Goal: Information Seeking & Learning: Learn about a topic

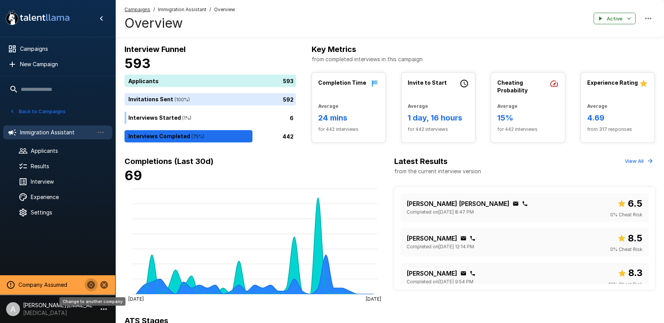
click at [89, 286] on icon "Change to another company" at bounding box center [91, 285] width 8 height 8
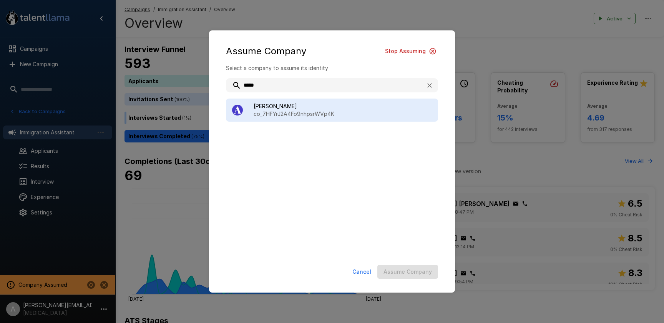
type input "*****"
click at [301, 100] on div "Ashby co_7HFYrJ2A4Fo9nhpsrWVp4K" at bounding box center [332, 109] width 212 height 23
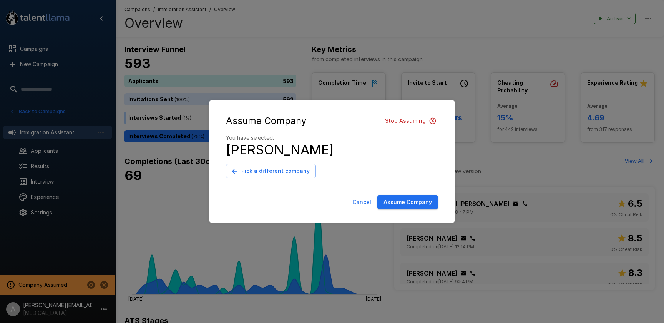
click at [407, 199] on button "Assume Company" at bounding box center [408, 202] width 61 height 14
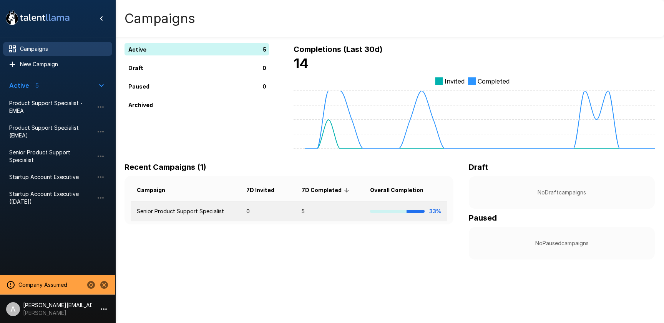
click at [298, 209] on td "5" at bounding box center [330, 211] width 68 height 20
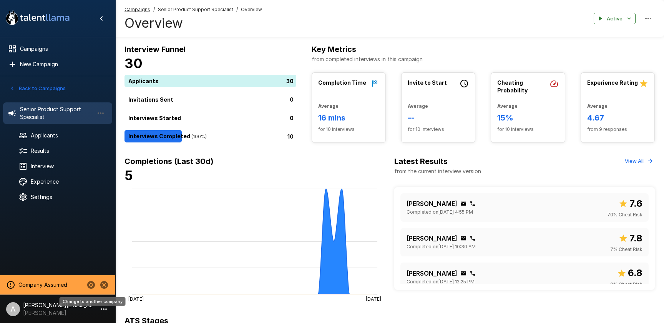
click at [92, 285] on icon "Change to another company" at bounding box center [91, 285] width 8 height 8
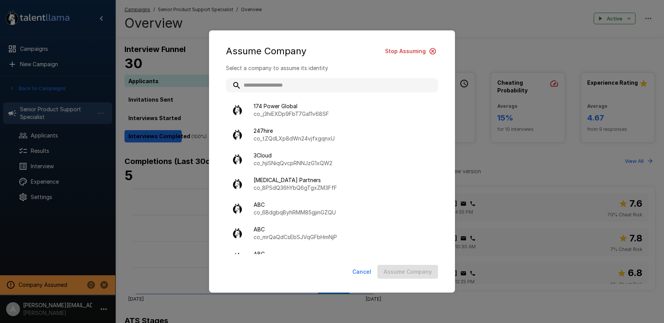
click at [295, 85] on input "text" at bounding box center [332, 85] width 212 height 14
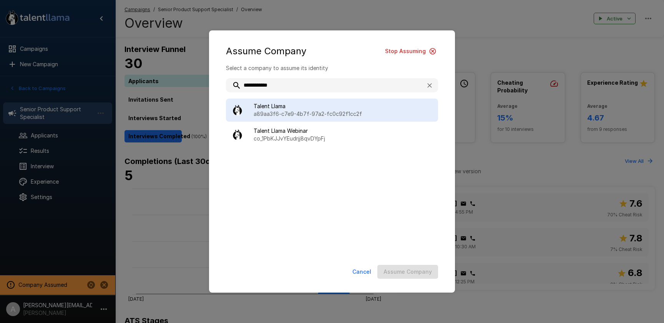
type input "**********"
click at [297, 104] on span "Talent Llama" at bounding box center [343, 106] width 178 height 8
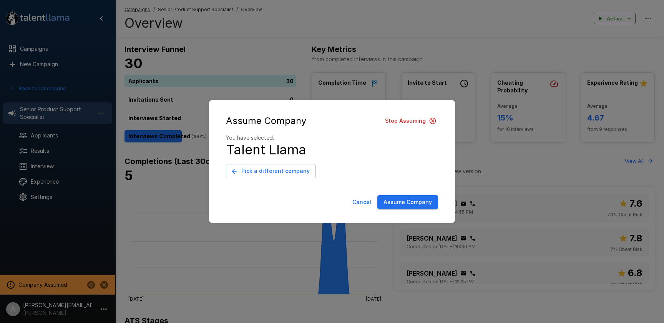
click at [391, 203] on button "Assume Company" at bounding box center [408, 202] width 61 height 14
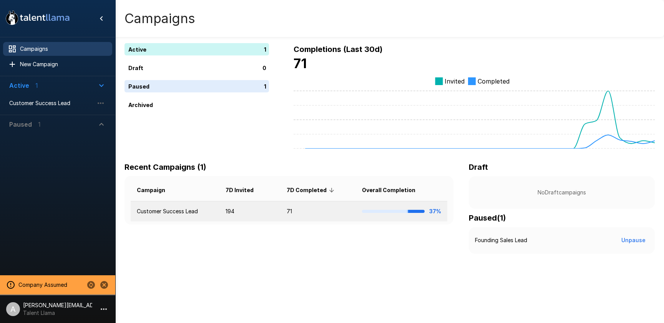
click at [285, 203] on td "71" at bounding box center [318, 211] width 75 height 20
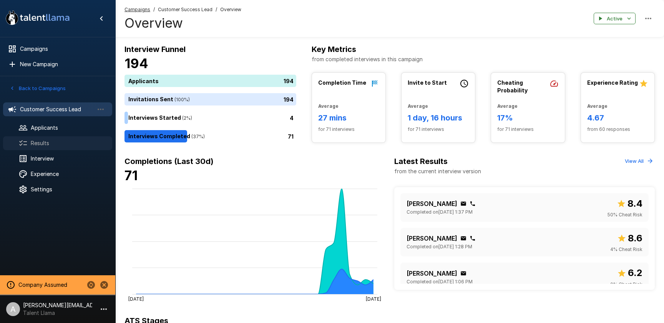
click at [44, 143] on span "Results" at bounding box center [68, 143] width 75 height 8
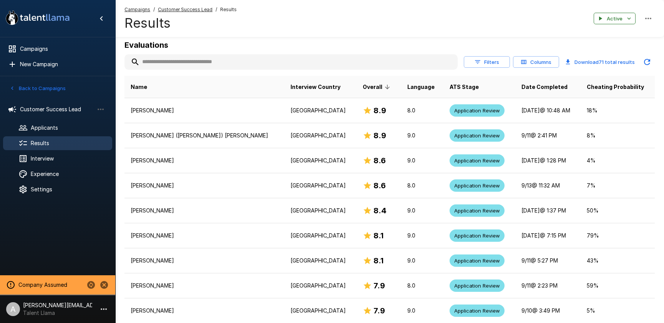
scroll to position [90, 0]
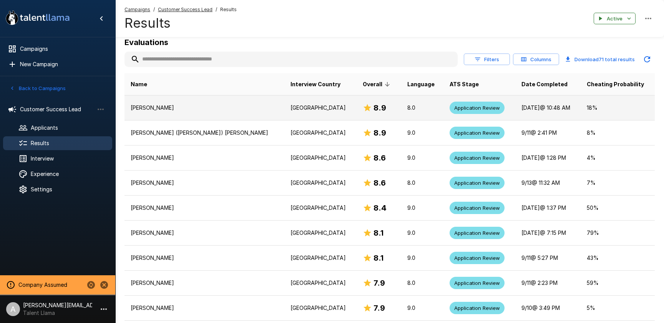
click at [205, 110] on p "[PERSON_NAME]" at bounding box center [205, 108] width 148 height 8
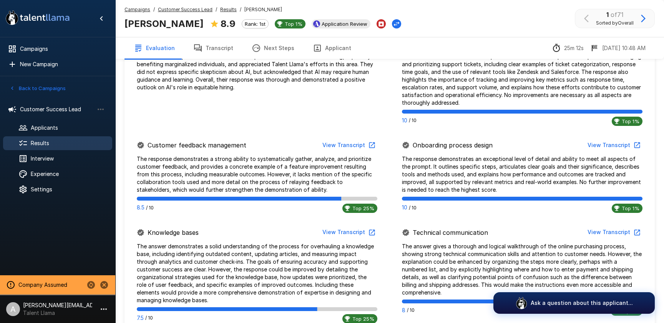
scroll to position [334, 0]
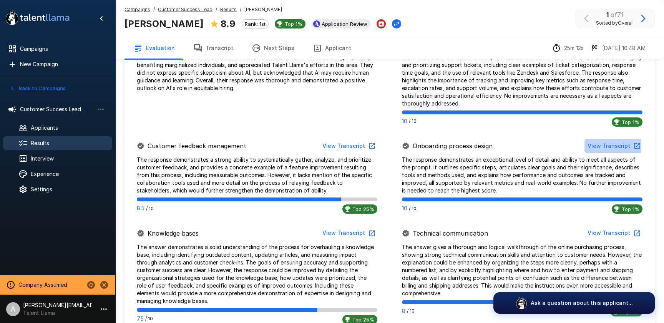
click at [599, 146] on button "View Transcript" at bounding box center [614, 146] width 58 height 14
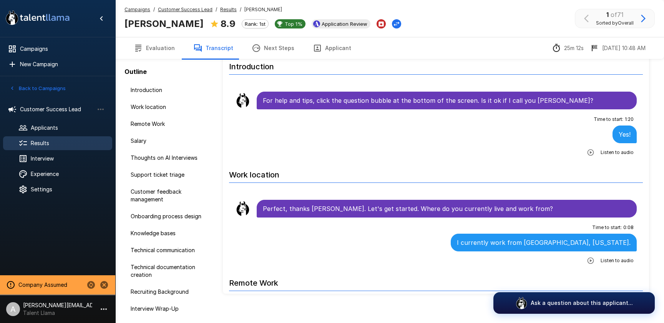
scroll to position [35, 0]
click at [320, 45] on button "Applicant" at bounding box center [332, 48] width 57 height 22
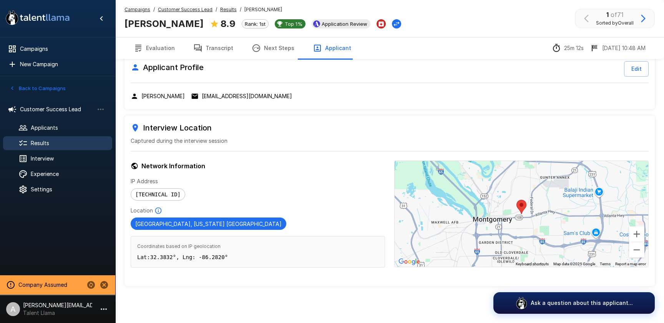
click at [188, 8] on u "Customer Success Lead" at bounding box center [185, 10] width 55 height 6
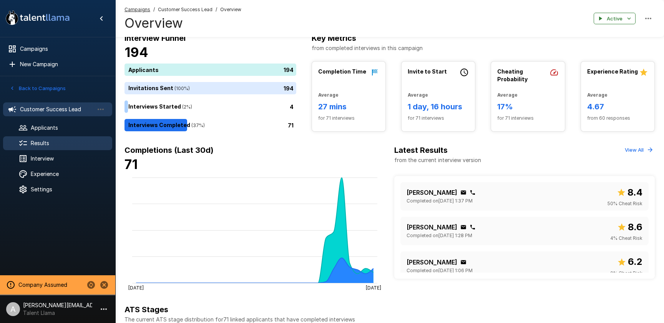
click at [43, 144] on span "Results" at bounding box center [68, 143] width 75 height 8
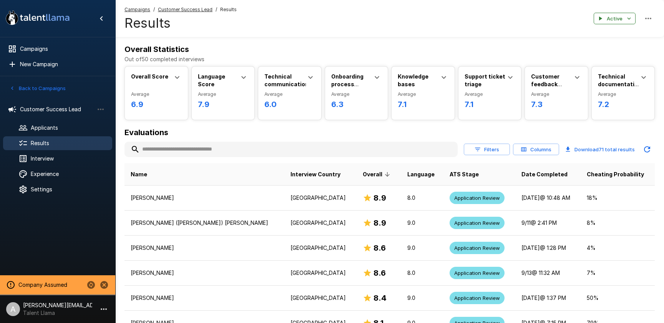
click at [541, 152] on button "Columns" at bounding box center [536, 149] width 46 height 12
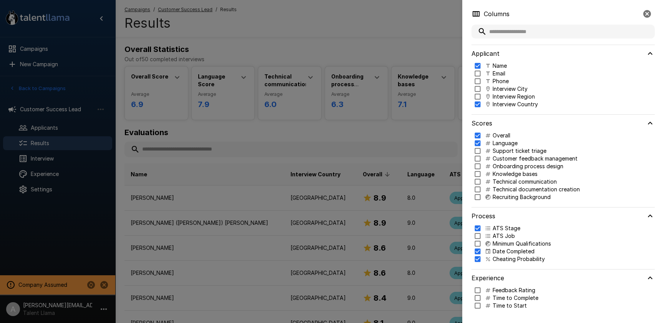
click at [508, 89] on p "Interview City" at bounding box center [510, 89] width 35 height 8
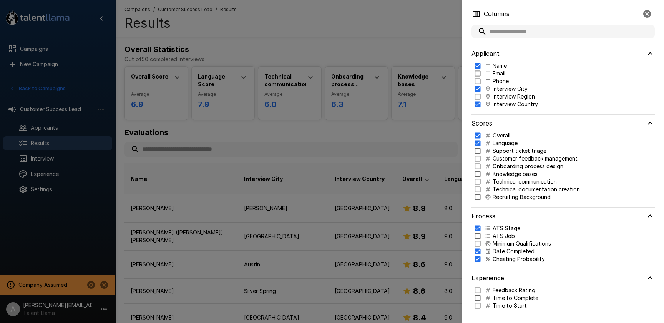
click at [508, 89] on p "Interview City" at bounding box center [510, 89] width 35 height 8
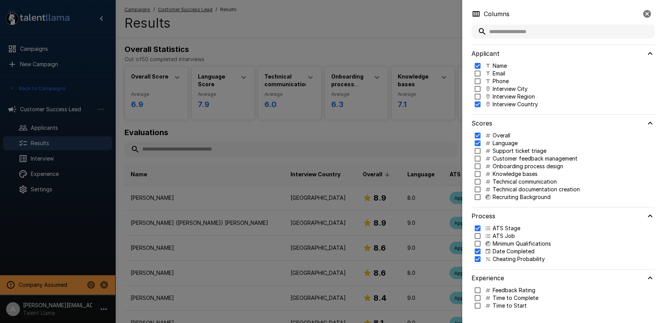
click at [509, 98] on p "Interview Region" at bounding box center [514, 97] width 42 height 8
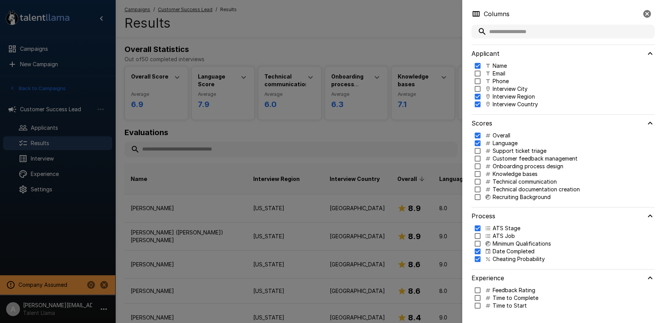
click at [405, 92] on div at bounding box center [332, 161] width 664 height 323
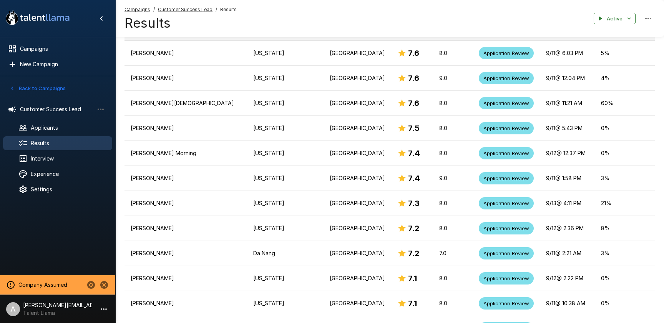
scroll to position [509, 0]
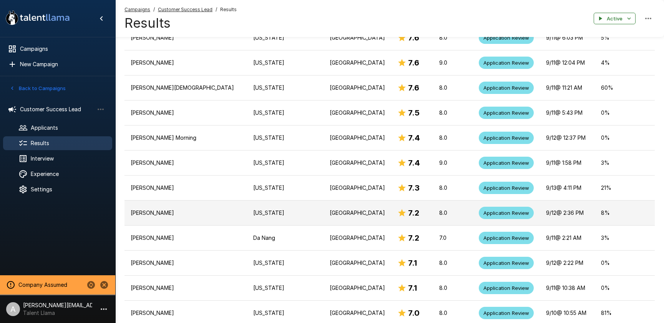
click at [253, 209] on p "Pennsylvania" at bounding box center [285, 213] width 64 height 8
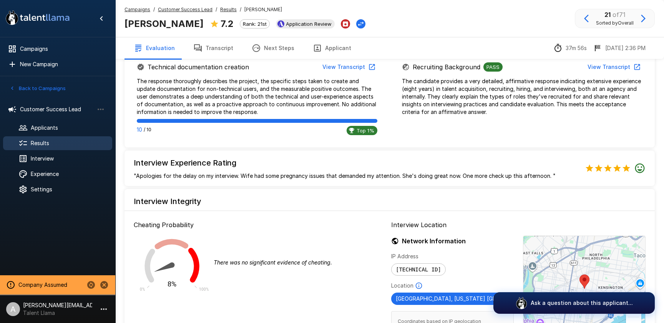
scroll to position [731, 0]
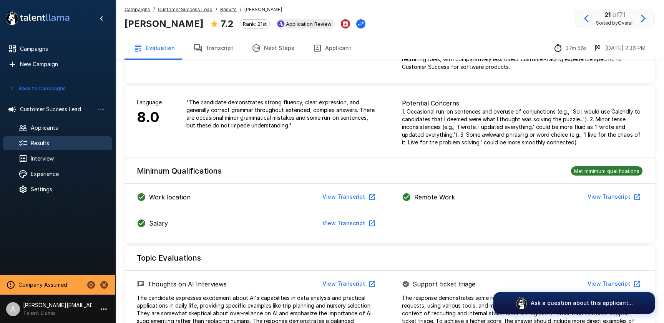
click at [221, 47] on button "Transcript" at bounding box center [213, 48] width 58 height 22
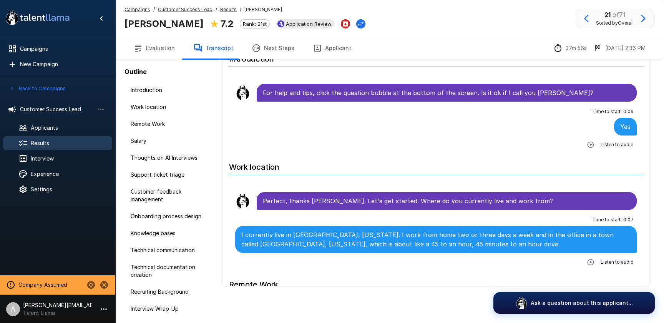
scroll to position [42, 0]
click at [196, 13] on span "Customer Success Lead" at bounding box center [185, 10] width 55 height 8
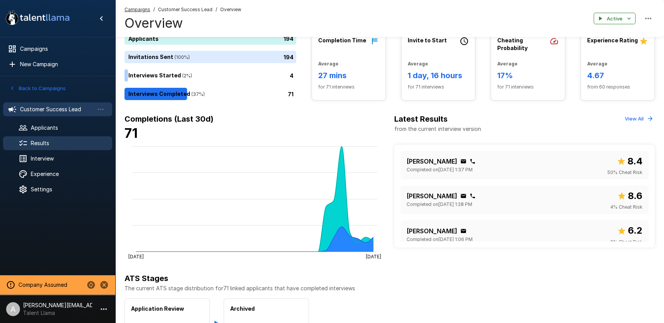
click at [41, 139] on span "Results" at bounding box center [68, 143] width 75 height 8
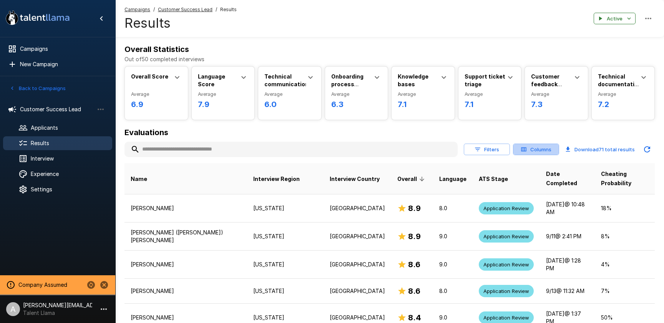
click at [544, 145] on button "Columns" at bounding box center [536, 149] width 46 height 12
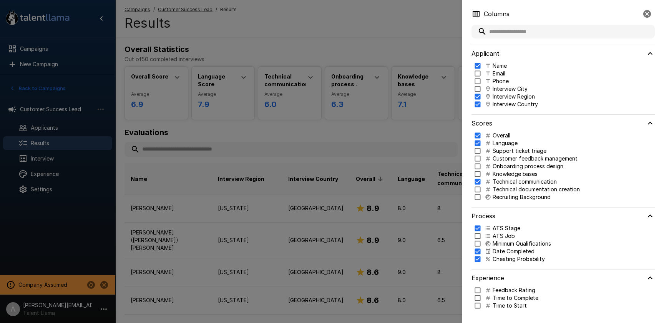
click at [426, 119] on div at bounding box center [332, 161] width 664 height 323
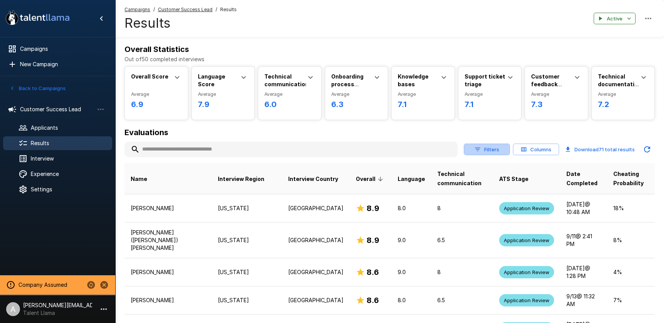
click at [505, 146] on button "Filters" at bounding box center [487, 149] width 46 height 12
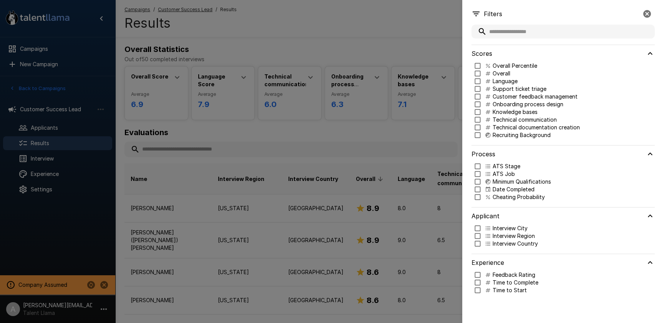
click at [504, 119] on p "Technical communication" at bounding box center [525, 120] width 64 height 8
type input "***"
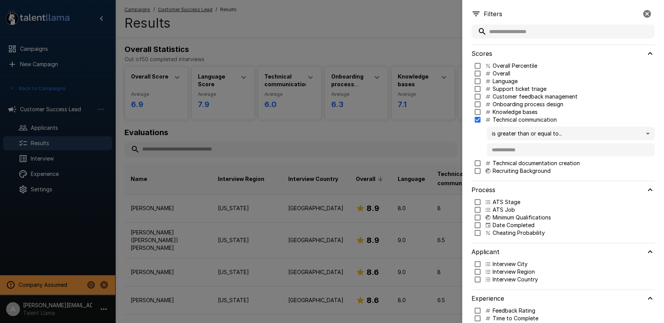
click at [349, 149] on div at bounding box center [332, 161] width 664 height 323
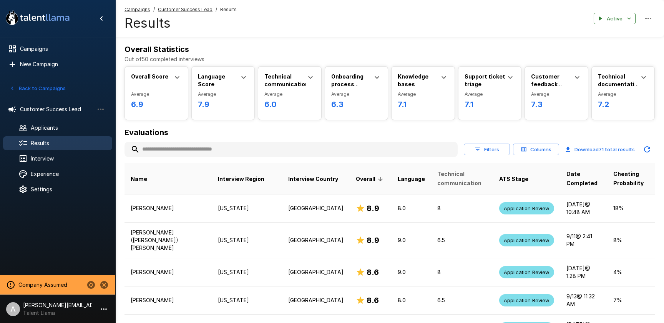
click at [438, 180] on span "Technical communication" at bounding box center [463, 178] width 50 height 18
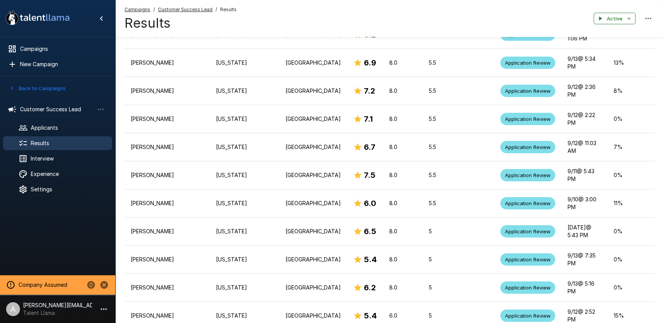
scroll to position [1187, 0]
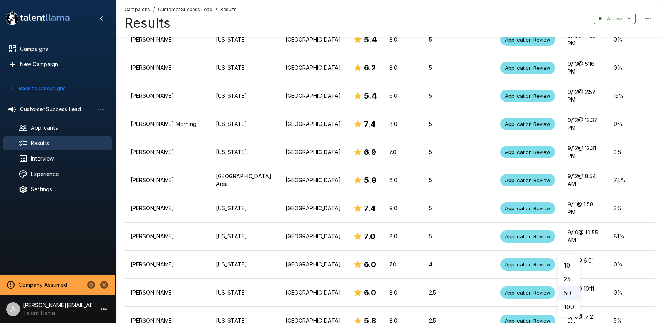
click at [429, 290] on div at bounding box center [332, 161] width 664 height 323
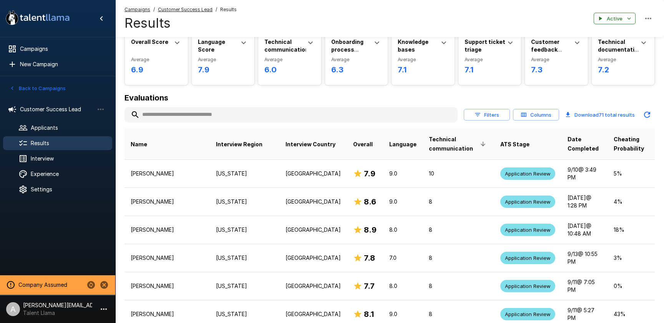
scroll to position [0, 0]
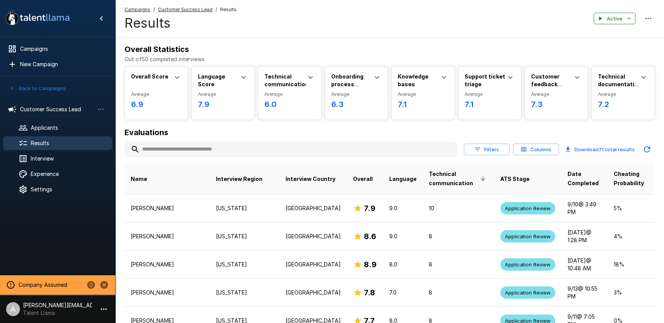
click at [301, 74] on p "Technical communication" at bounding box center [286, 81] width 42 height 16
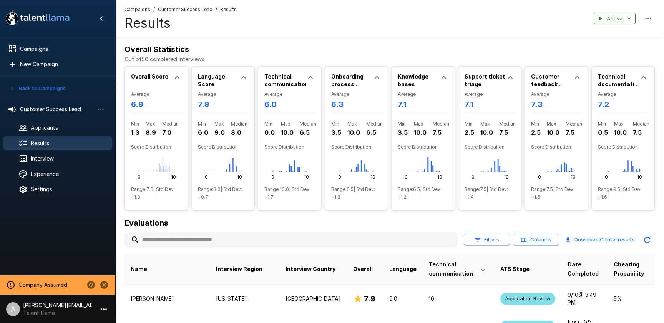
click at [449, 76] on div "Knowledge bases Average 7.1 Min 3.5 Max 10.0 Median 7.5 Score Distribution 0 10…" at bounding box center [423, 138] width 63 height 143
click at [445, 79] on icon at bounding box center [443, 77] width 9 height 9
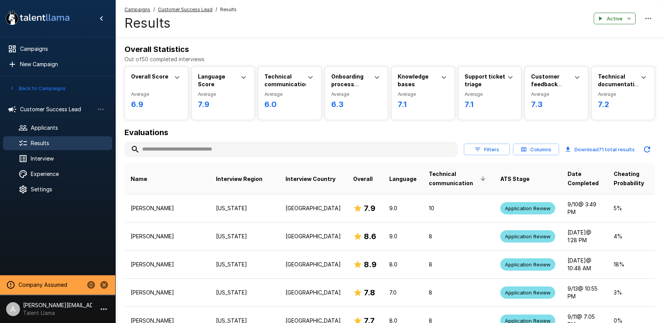
click at [298, 180] on th "Interview Country" at bounding box center [314, 178] width 68 height 31
click at [353, 180] on span "Overall" at bounding box center [363, 178] width 20 height 9
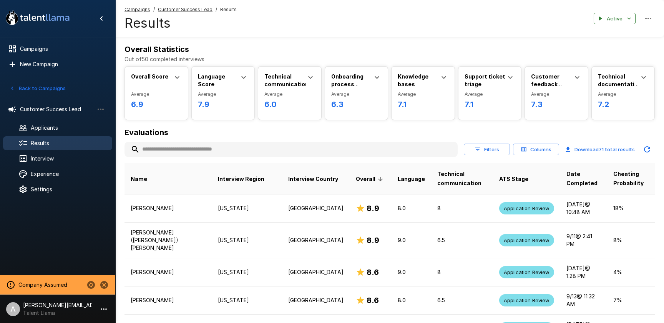
click at [494, 148] on button "Filters" at bounding box center [487, 149] width 46 height 12
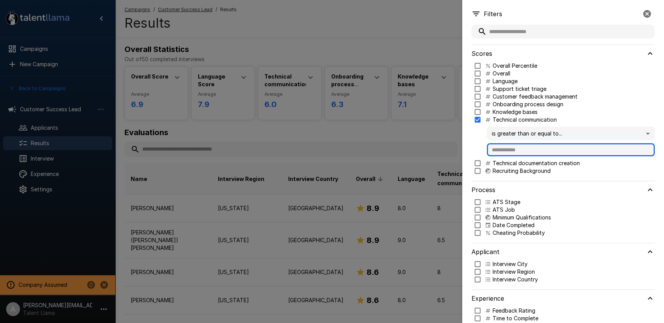
click at [508, 153] on input "text" at bounding box center [571, 149] width 168 height 13
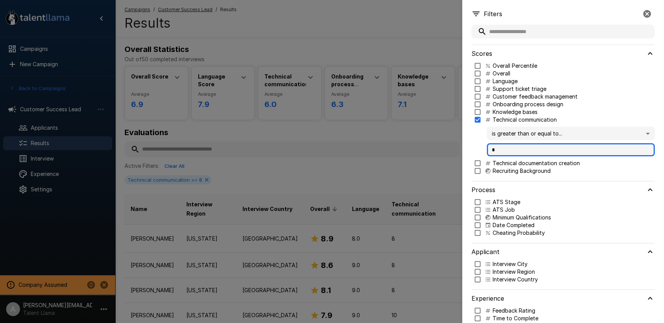
type input "*"
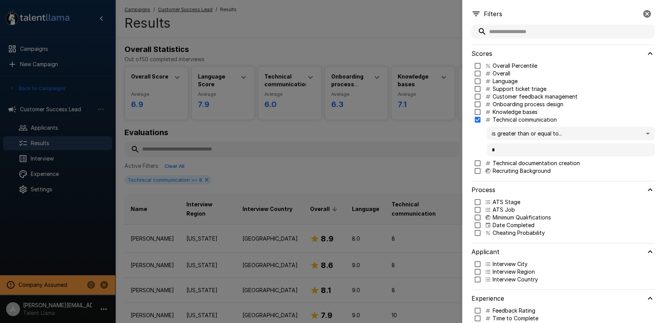
click at [347, 73] on div at bounding box center [332, 161] width 664 height 323
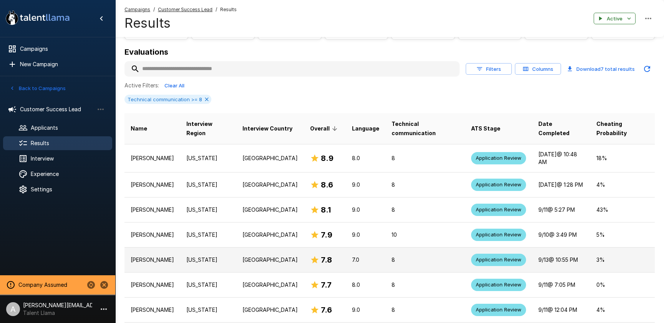
scroll to position [81, 0]
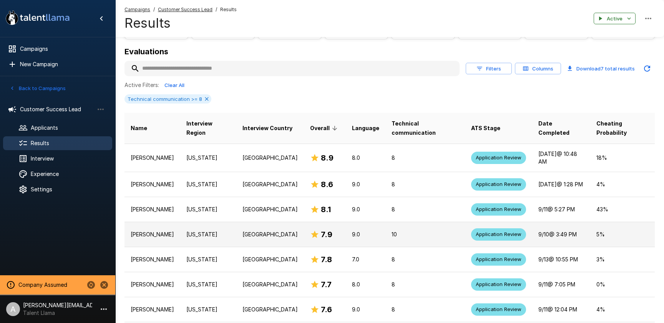
click at [220, 230] on p "Florida" at bounding box center [208, 234] width 44 height 8
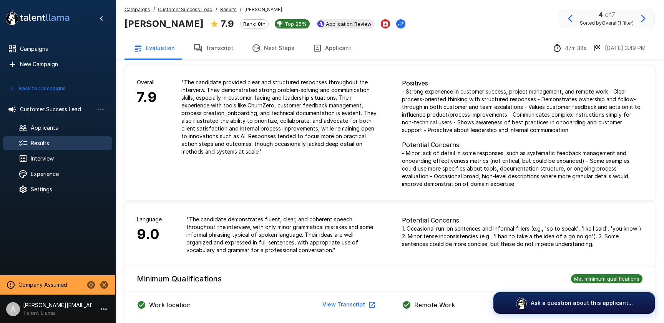
click at [223, 47] on button "Transcript" at bounding box center [213, 48] width 58 height 22
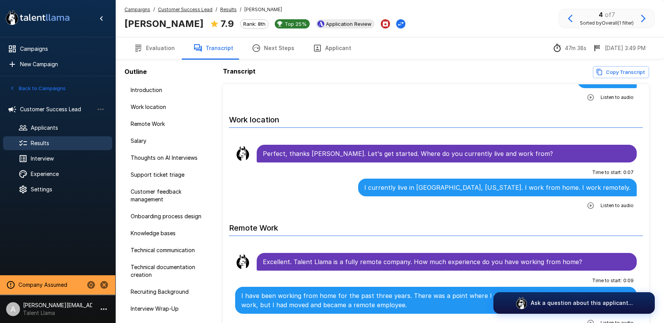
scroll to position [106, 0]
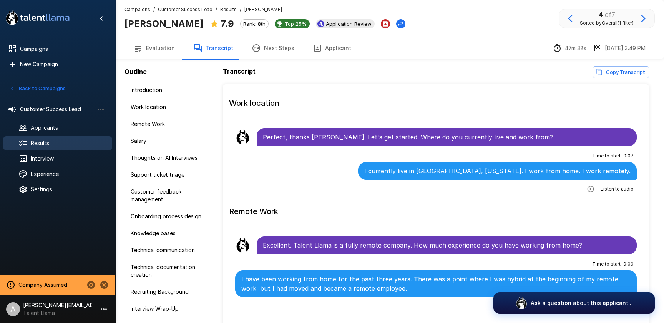
click at [338, 60] on div "Outline Introduction Work location Remote Work Salary Thoughts on AI Interviews…" at bounding box center [390, 197] width 531 height 274
click at [337, 54] on button "Applicant" at bounding box center [332, 48] width 57 height 22
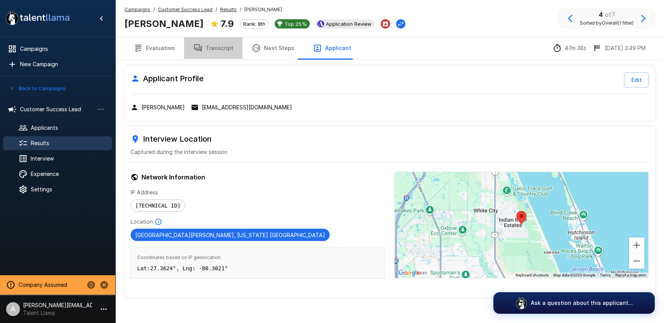
click at [219, 51] on button "Transcript" at bounding box center [213, 48] width 58 height 22
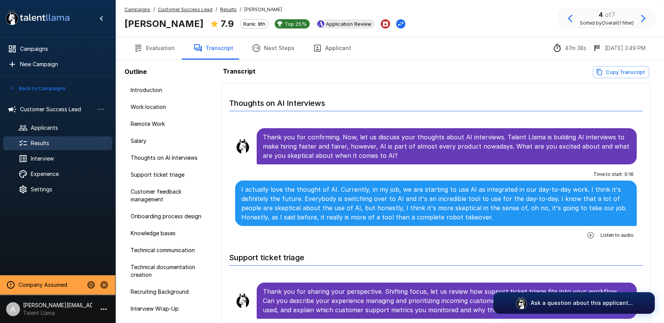
scroll to position [480, 0]
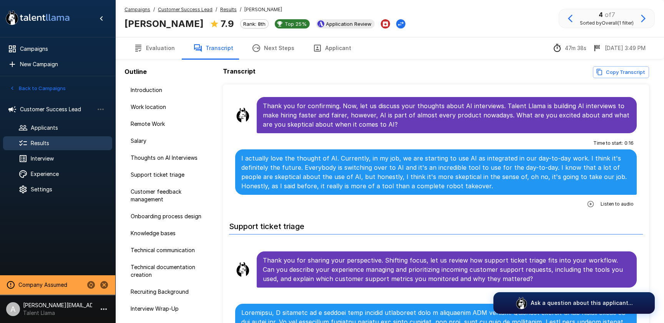
click at [594, 202] on icon "button" at bounding box center [590, 203] width 7 height 7
click at [331, 44] on button "Applicant" at bounding box center [332, 48] width 57 height 22
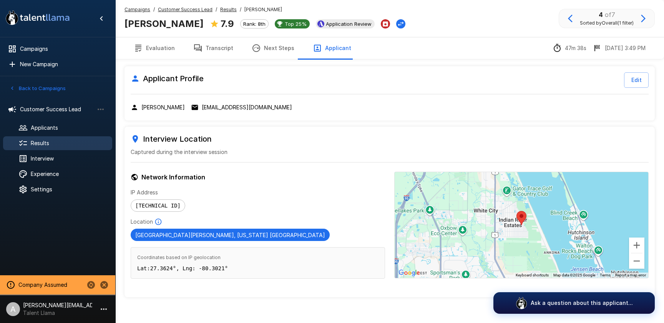
drag, startPoint x: 221, startPoint y: 47, endPoint x: 257, endPoint y: 46, distance: 35.4
click at [222, 47] on button "Transcript" at bounding box center [213, 48] width 58 height 22
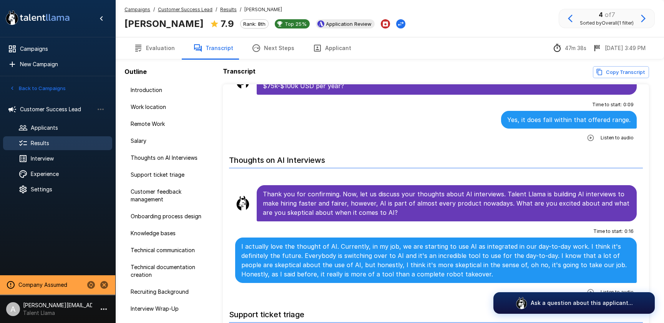
scroll to position [339, 0]
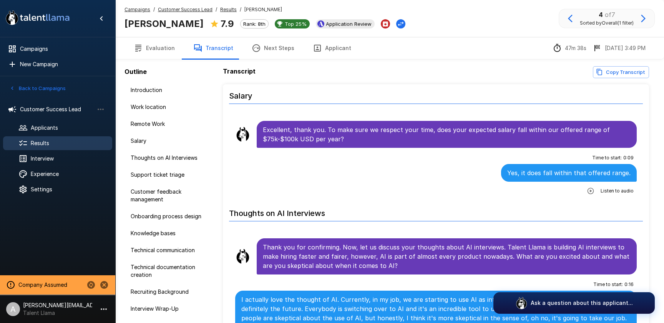
click at [185, 10] on u "Customer Success Lead" at bounding box center [185, 10] width 55 height 6
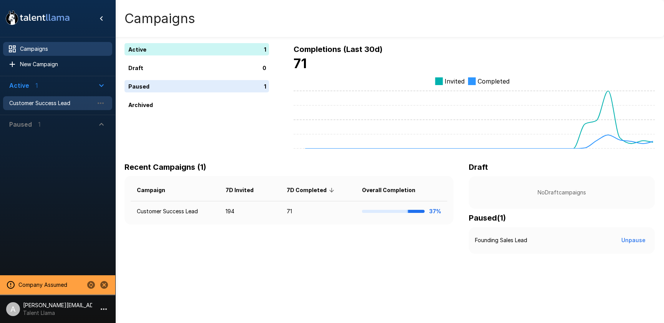
click at [50, 106] on span "Customer Success Lead" at bounding box center [51, 103] width 85 height 8
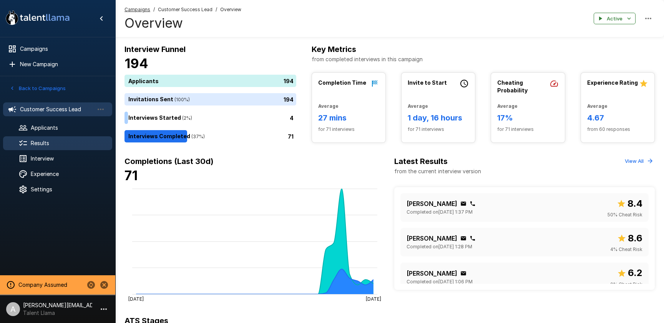
click at [53, 138] on div "Results" at bounding box center [57, 143] width 109 height 14
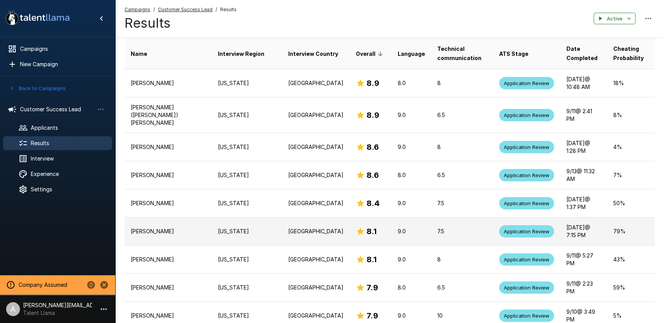
scroll to position [131, 0]
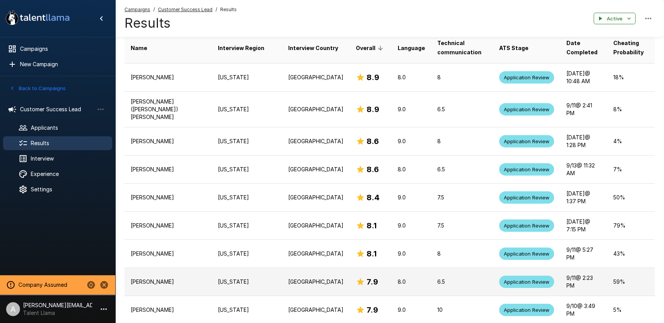
click at [181, 278] on p "[PERSON_NAME]" at bounding box center [168, 282] width 75 height 8
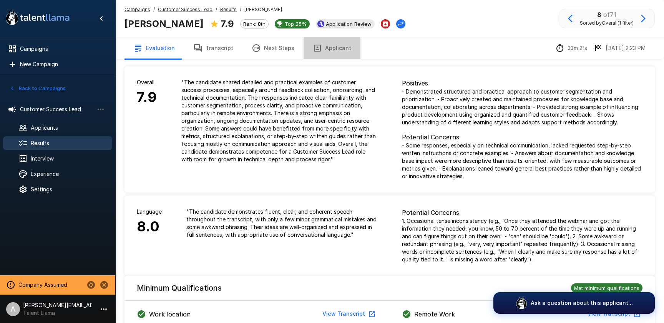
click at [338, 53] on button "Applicant" at bounding box center [332, 48] width 57 height 22
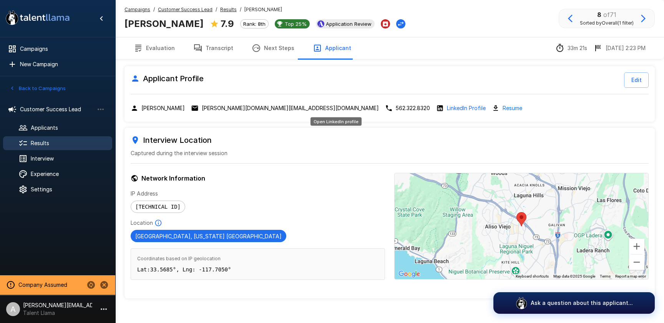
click at [447, 108] on p "LinkedIn Profile" at bounding box center [466, 108] width 39 height 8
click at [224, 12] on span "Results" at bounding box center [228, 10] width 17 height 8
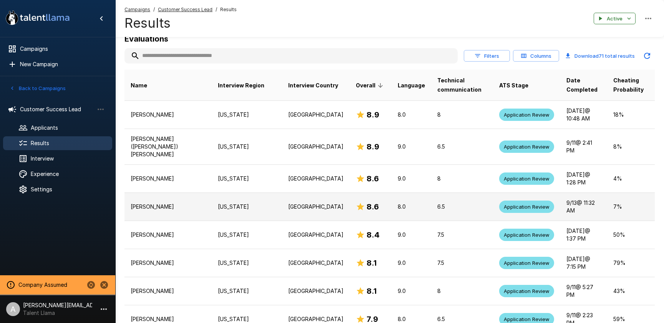
scroll to position [77, 0]
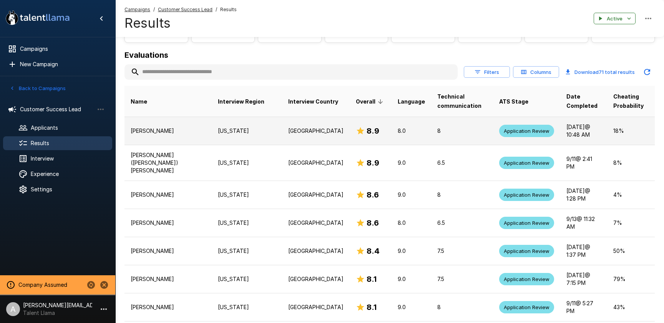
click at [180, 131] on p "[PERSON_NAME]" at bounding box center [168, 131] width 75 height 8
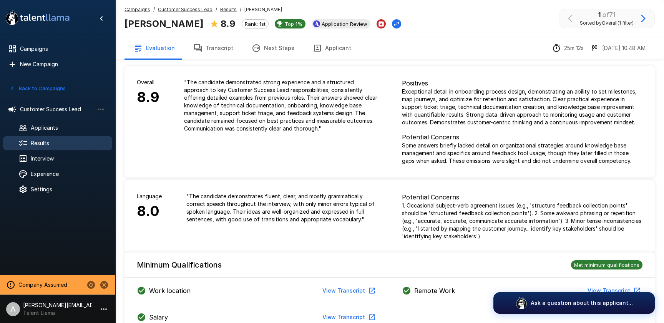
click at [218, 9] on div "Campaigns / Customer Success Lead / Results / Brittany Holley" at bounding box center [204, 10] width 158 height 8
click at [220, 9] on u "Results" at bounding box center [228, 10] width 17 height 6
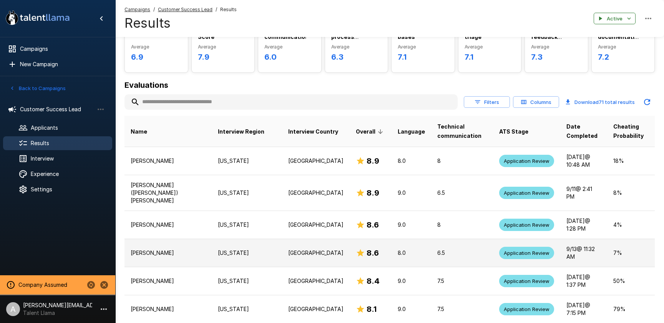
scroll to position [52, 0]
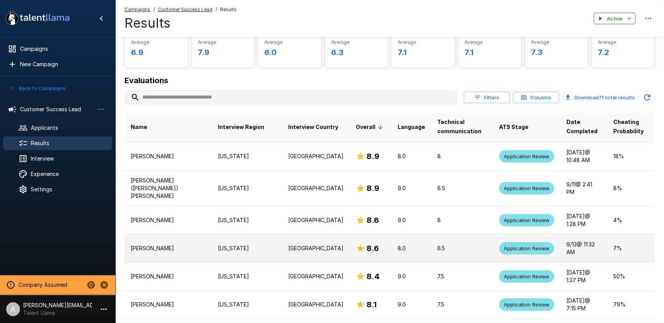
click at [183, 244] on p "[PERSON_NAME]" at bounding box center [168, 248] width 75 height 8
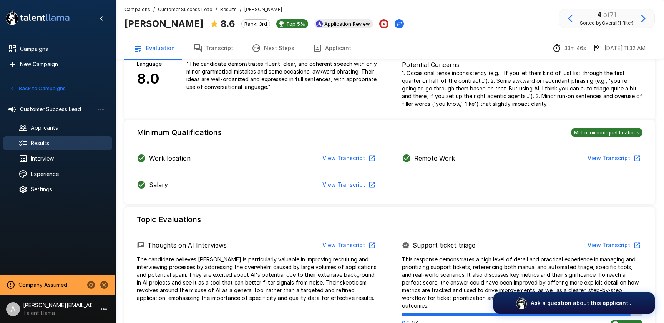
scroll to position [226, 0]
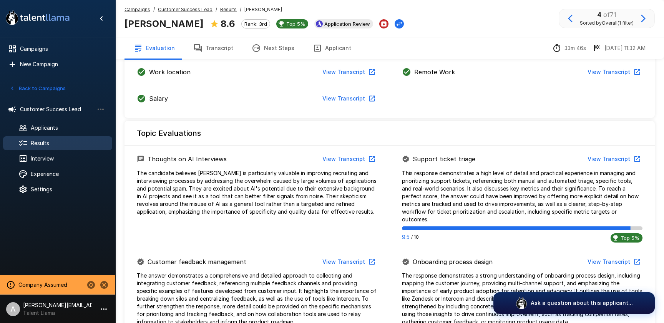
click at [223, 8] on u "Results" at bounding box center [228, 10] width 17 height 6
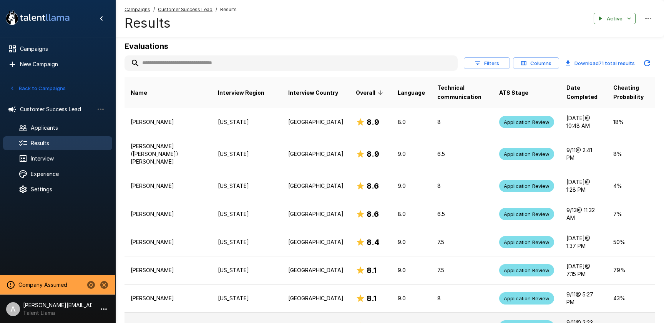
scroll to position [74, 0]
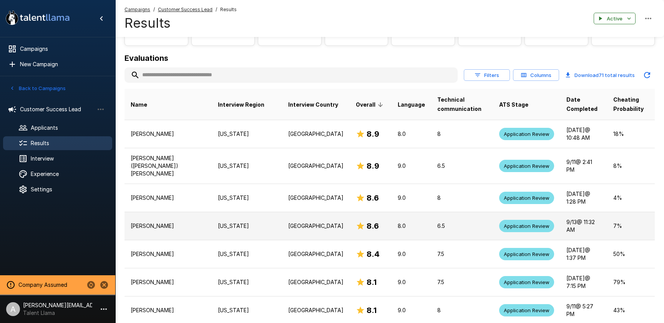
click at [187, 217] on td "[PERSON_NAME]" at bounding box center [168, 226] width 87 height 28
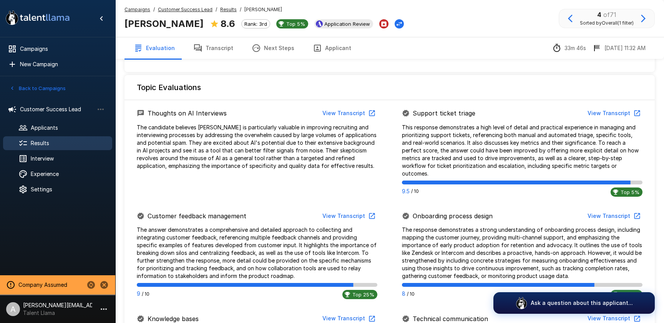
scroll to position [260, 0]
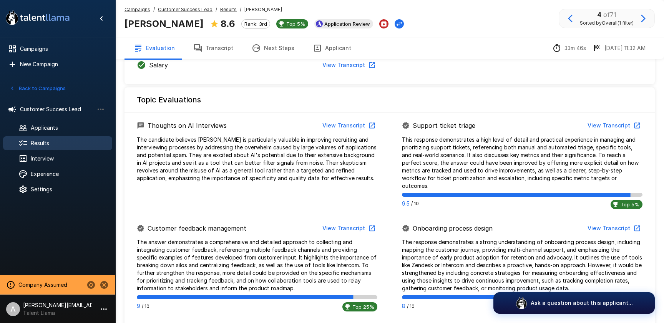
click at [356, 221] on button "View Transcript" at bounding box center [348, 228] width 58 height 14
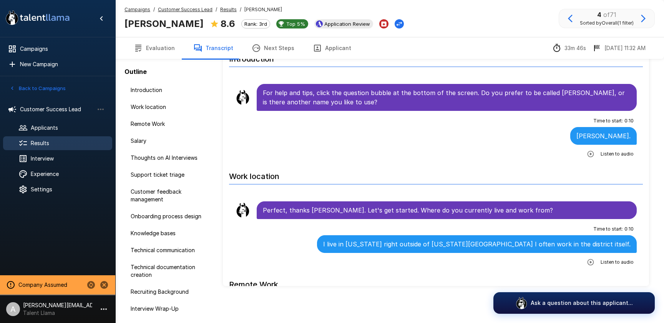
scroll to position [35, 0]
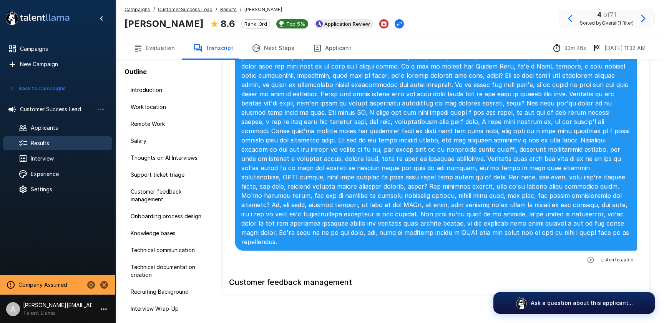
scroll to position [777, 0]
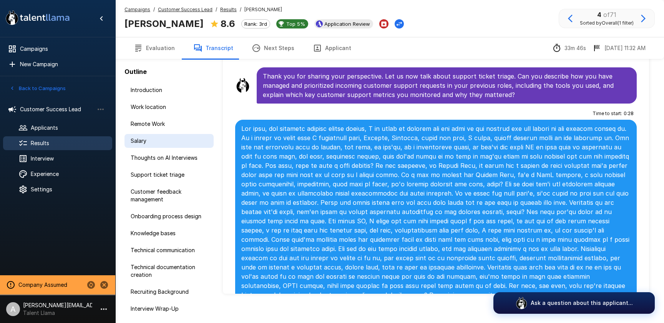
click at [139, 144] on span "Salary" at bounding box center [169, 141] width 77 height 8
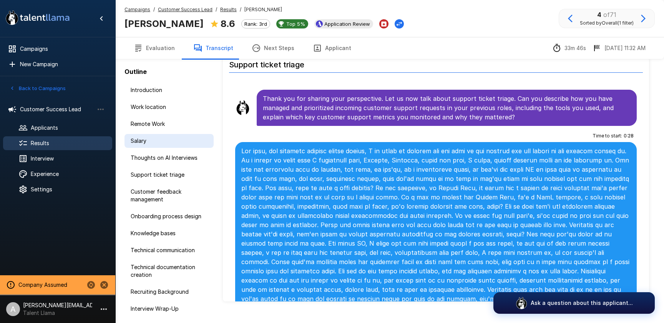
scroll to position [27, 0]
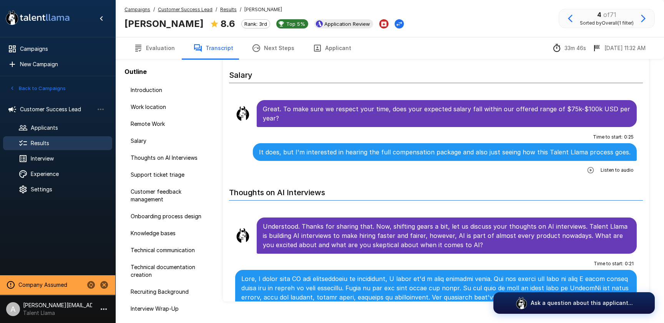
scroll to position [29, 0]
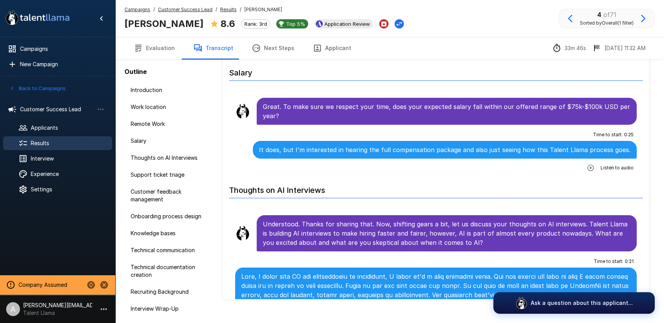
scroll to position [357, 0]
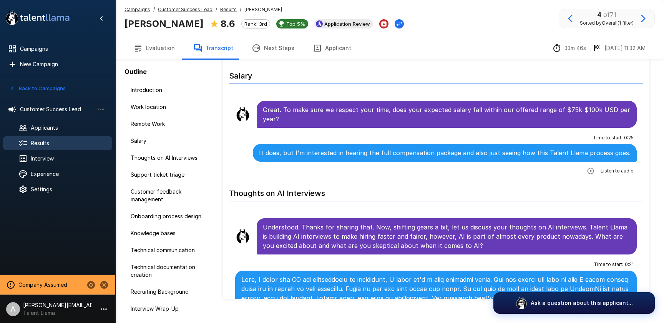
click at [220, 11] on u "Results" at bounding box center [228, 10] width 17 height 6
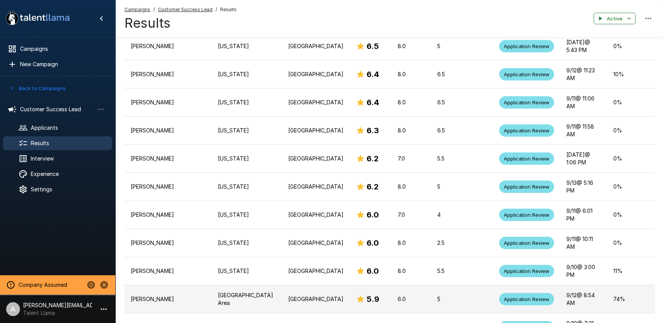
scroll to position [1099, 0]
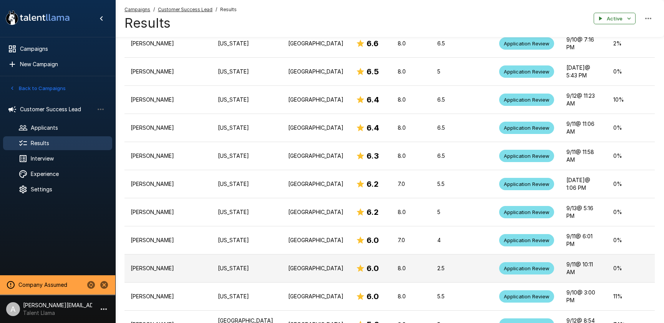
click at [288, 264] on p "United States" at bounding box center [315, 268] width 55 height 8
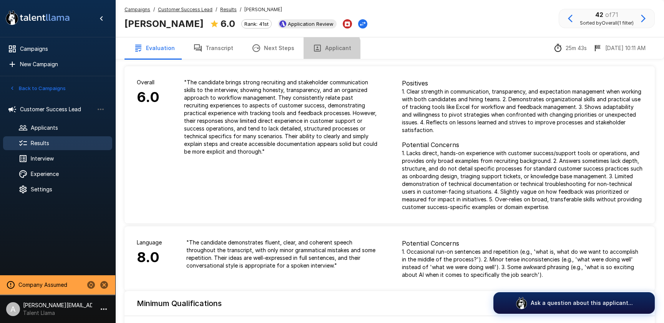
click at [322, 50] on button "Applicant" at bounding box center [332, 48] width 57 height 22
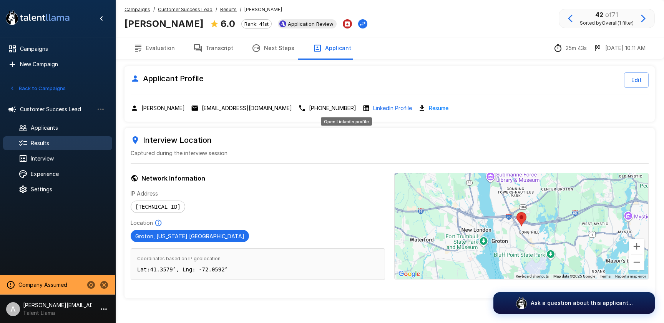
click at [373, 109] on p "LinkedIn Profile" at bounding box center [392, 108] width 39 height 8
click at [187, 8] on u "Customer Success Lead" at bounding box center [185, 10] width 55 height 6
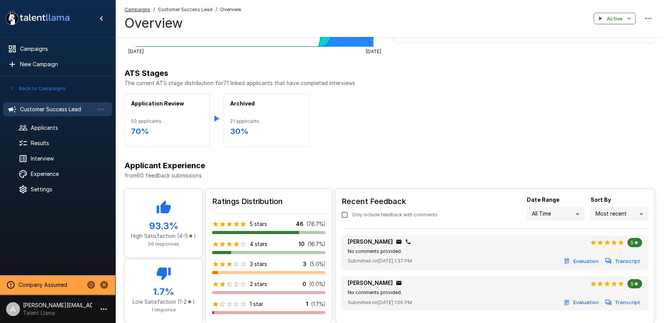
scroll to position [278, 0]
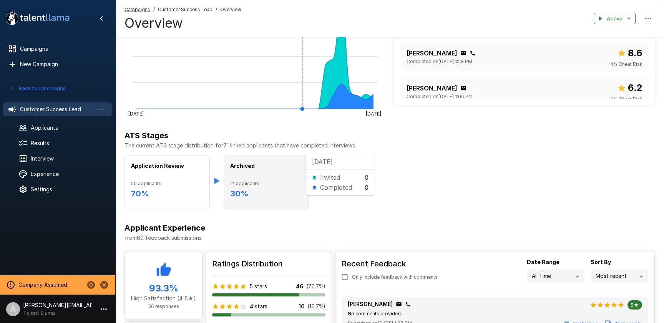
scroll to position [213, 0]
